Goal: Information Seeking & Learning: Learn about a topic

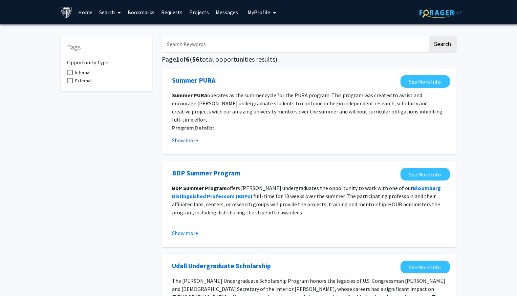
click at [189, 140] on button "Show more" at bounding box center [185, 140] width 26 height 8
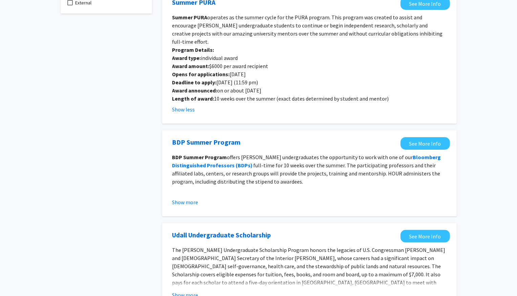
scroll to position [99, 0]
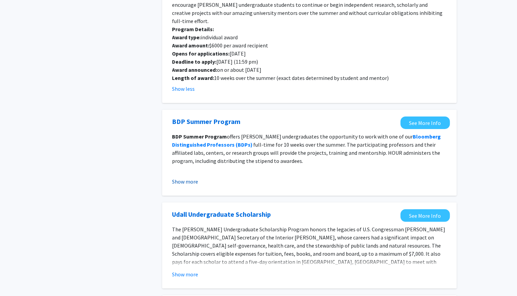
click at [189, 186] on button "Show more" at bounding box center [185, 182] width 26 height 8
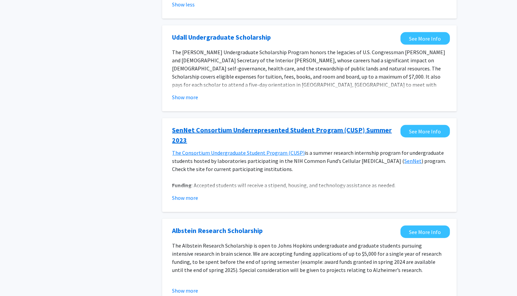
scroll to position [364, 0]
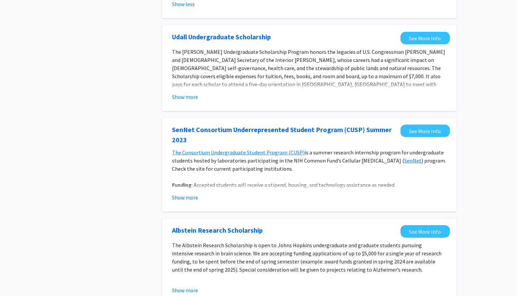
click at [197, 101] on button "Show more" at bounding box center [185, 97] width 26 height 8
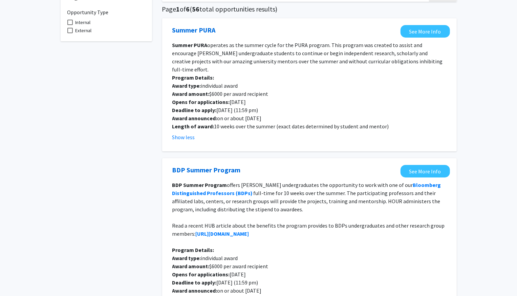
scroll to position [0, 0]
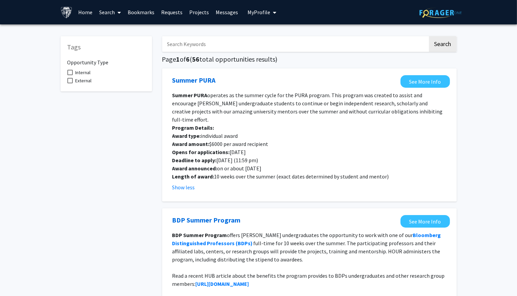
click at [109, 13] on link "Search" at bounding box center [110, 12] width 28 height 24
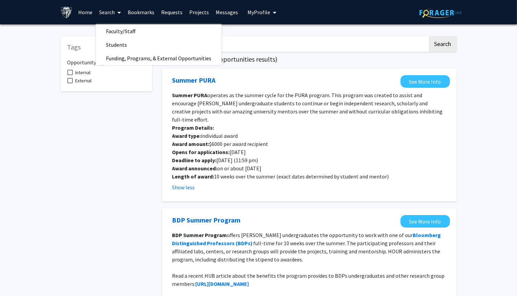
click at [84, 3] on link "Home" at bounding box center [85, 12] width 21 height 24
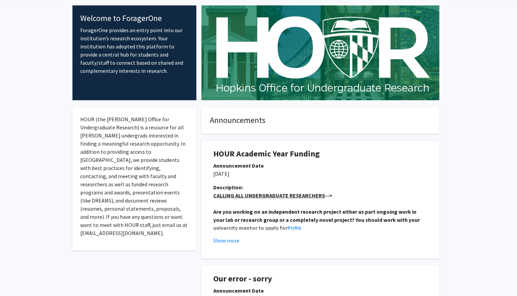
scroll to position [45, 0]
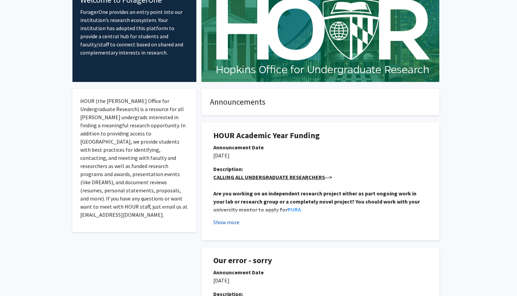
click at [232, 226] on button "Show more" at bounding box center [226, 222] width 26 height 8
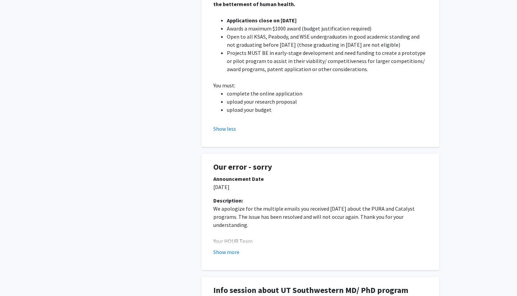
scroll to position [427, 0]
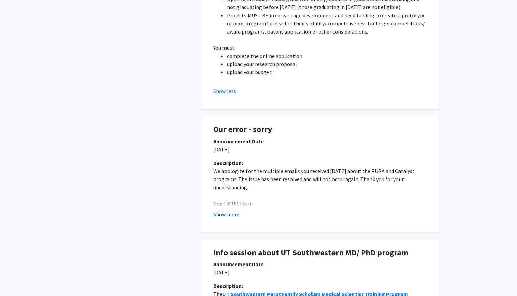
click at [238, 219] on button "Show more" at bounding box center [226, 214] width 26 height 8
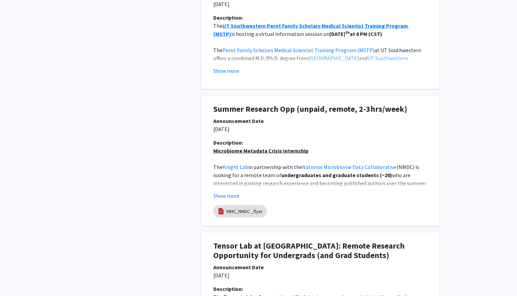
scroll to position [696, 0]
click at [227, 200] on button "Show more" at bounding box center [226, 195] width 26 height 8
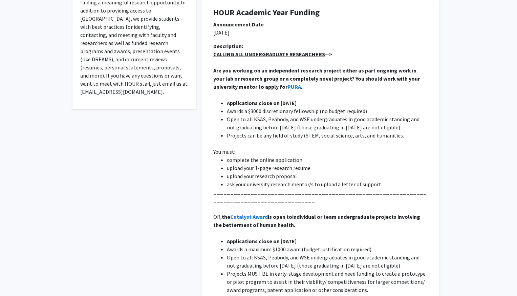
scroll to position [0, 0]
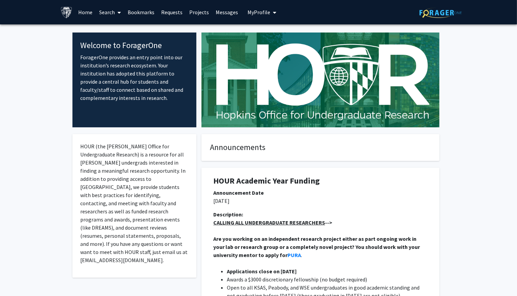
click at [107, 14] on link "Search" at bounding box center [110, 12] width 28 height 24
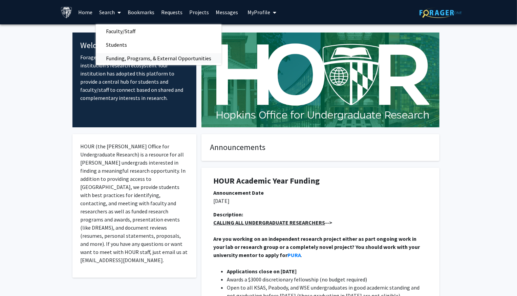
click at [124, 56] on span "Funding, Programs, & External Opportunities" at bounding box center [159, 59] width 126 height 14
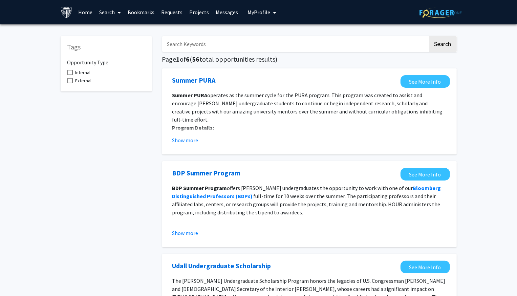
click at [102, 19] on link "Search" at bounding box center [110, 12] width 28 height 24
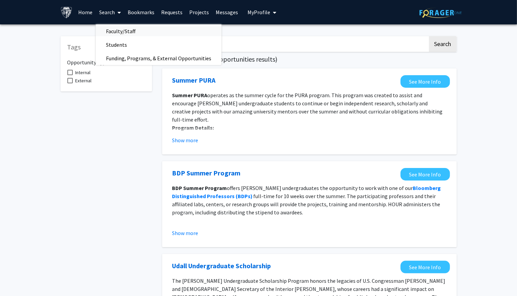
click at [118, 29] on span "Faculty/Staff" at bounding box center [121, 31] width 50 height 14
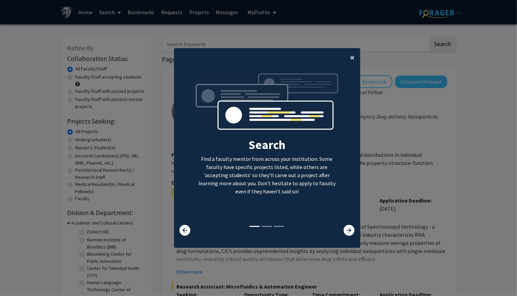
click at [353, 60] on span "×" at bounding box center [353, 57] width 4 height 11
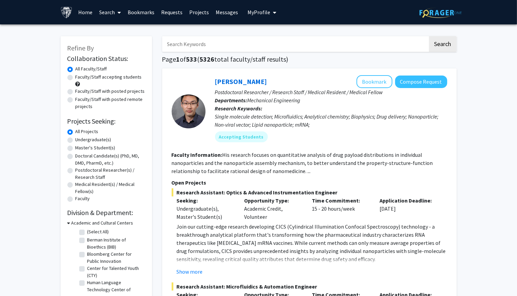
click at [85, 13] on link "Home" at bounding box center [85, 12] width 21 height 24
